Goal: Task Accomplishment & Management: Use online tool/utility

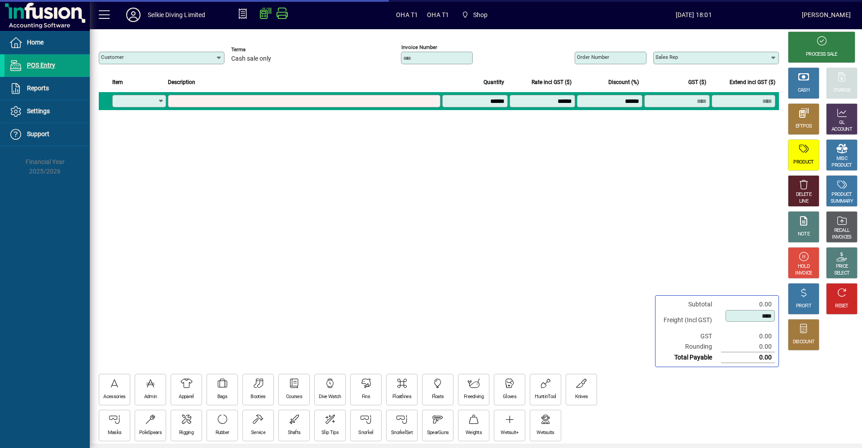
type input "**********"
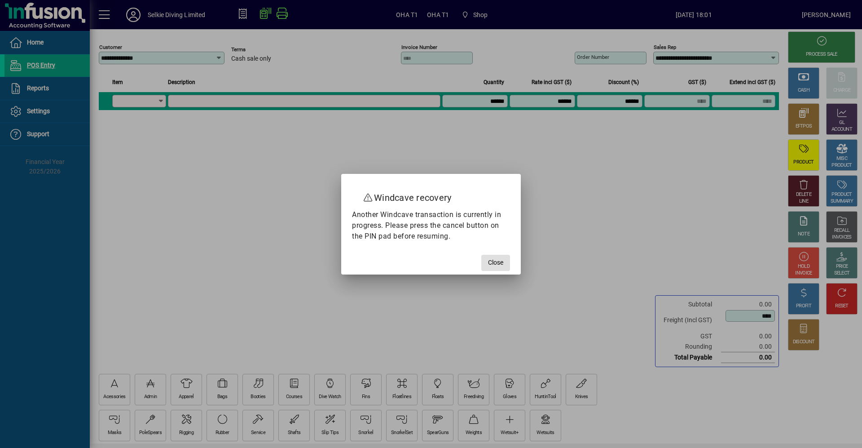
click at [492, 262] on span "Close" at bounding box center [495, 262] width 15 height 9
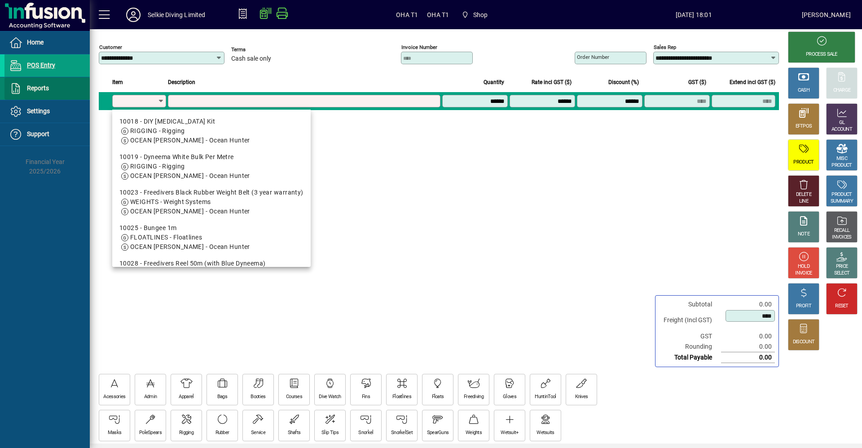
click at [43, 84] on span "Reports" at bounding box center [38, 87] width 22 height 7
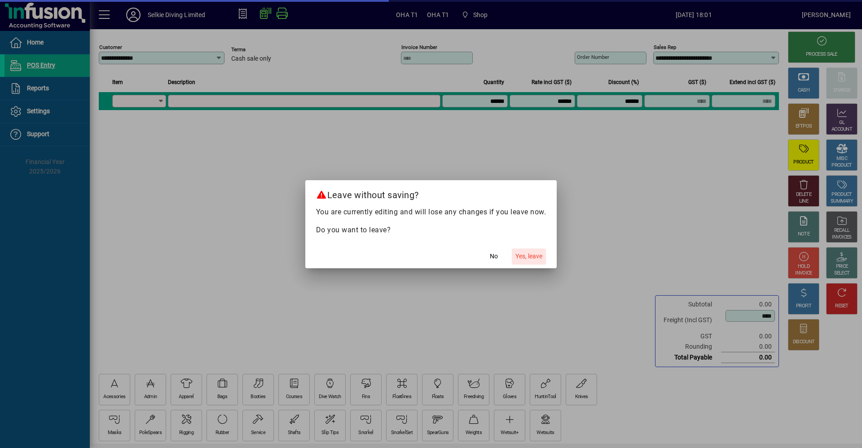
click at [530, 256] on span "Yes, leave" at bounding box center [529, 256] width 27 height 9
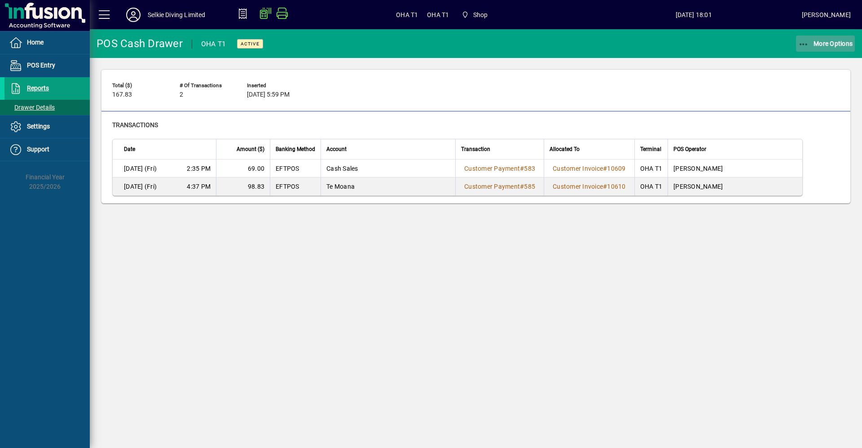
click at [814, 42] on span "More Options" at bounding box center [826, 43] width 55 height 7
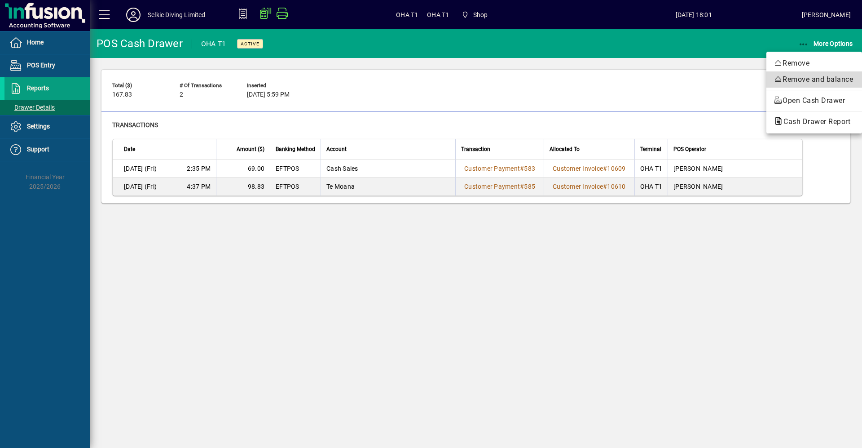
click at [788, 80] on span "Remove and balance" at bounding box center [814, 79] width 81 height 11
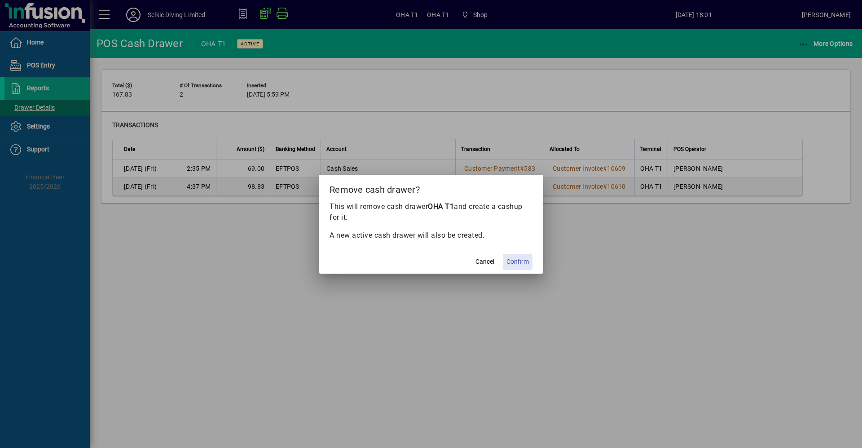
click at [514, 261] on span "Confirm" at bounding box center [518, 261] width 22 height 9
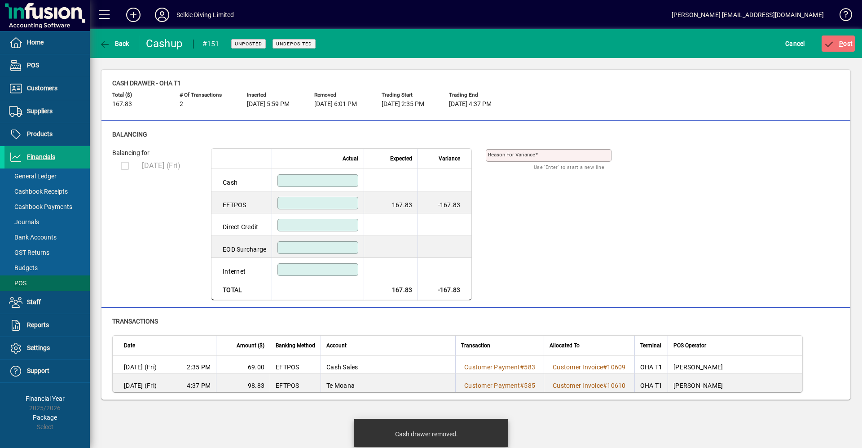
click at [335, 201] on input at bounding box center [319, 202] width 78 height 7
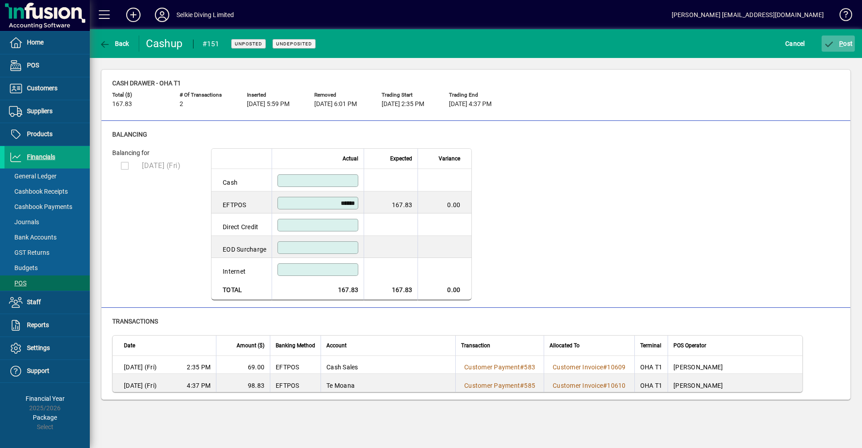
type input "******"
click at [830, 47] on icon "submit" at bounding box center [829, 44] width 11 height 9
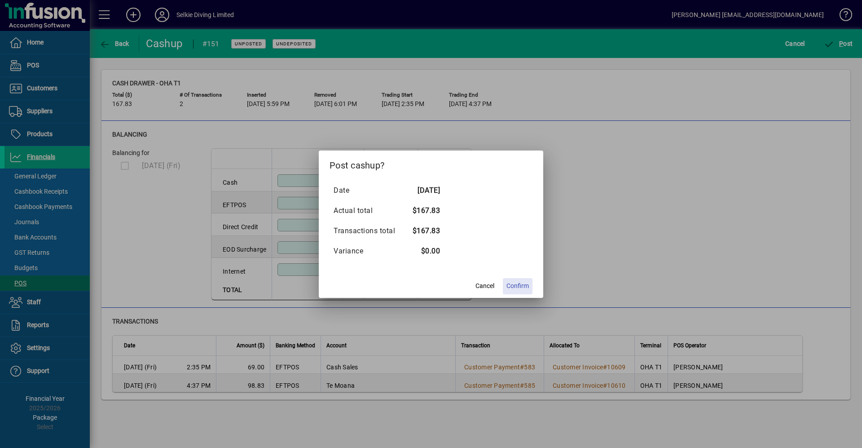
click at [517, 286] on span "Confirm" at bounding box center [518, 285] width 22 height 9
